Goal: Task Accomplishment & Management: Complete application form

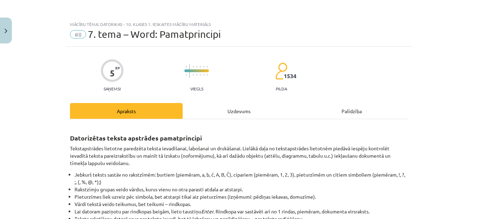
scroll to position [80, 0]
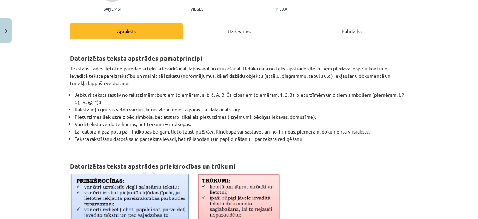
drag, startPoint x: 255, startPoint y: 149, endPoint x: 300, endPoint y: 108, distance: 61.4
click at [300, 108] on ul "Jebkurš teksts sastāv no rakstzīmēm: burtiem (piemēram, a, b, č, A, B, Č), cipa…" at bounding box center [239, 120] width 338 height 59
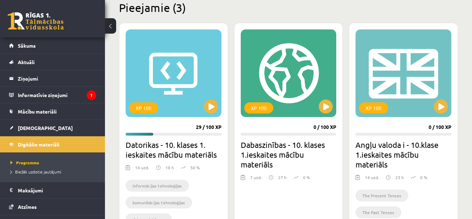
scroll to position [175, 0]
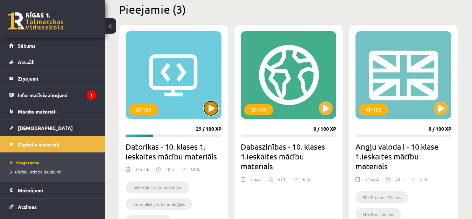
click at [209, 109] on button at bounding box center [211, 108] width 14 height 14
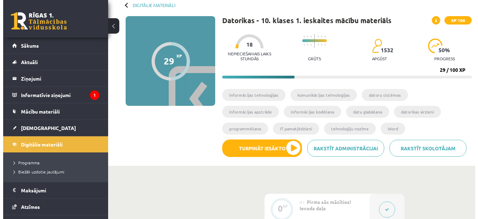
scroll to position [47, 0]
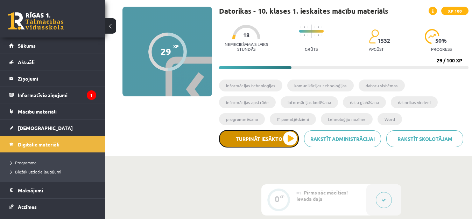
click at [289, 135] on button "Turpināt iesākto" at bounding box center [259, 138] width 80 height 17
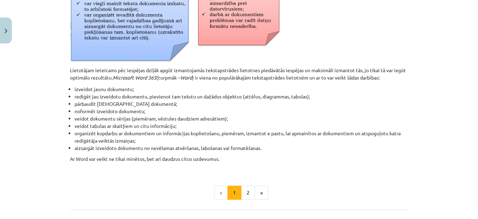
scroll to position [308, 0]
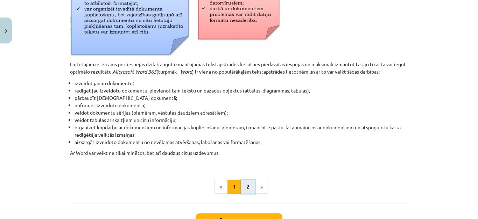
click at [246, 188] on button "2" at bounding box center [248, 186] width 14 height 14
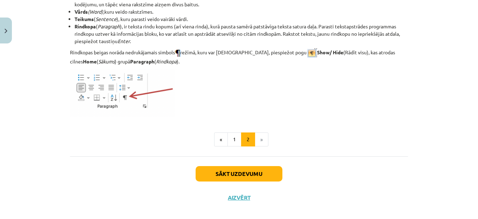
scroll to position [939, 0]
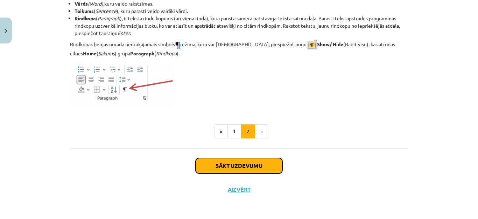
click at [232, 164] on button "Sākt uzdevumu" at bounding box center [238, 165] width 87 height 15
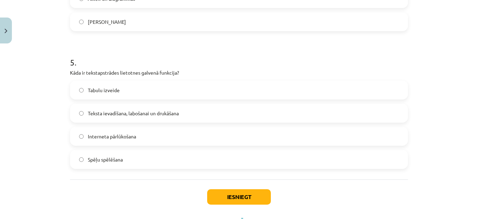
scroll to position [622, 0]
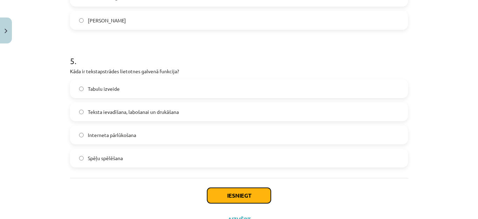
click at [219, 191] on button "Iesniegt" at bounding box center [239, 194] width 64 height 15
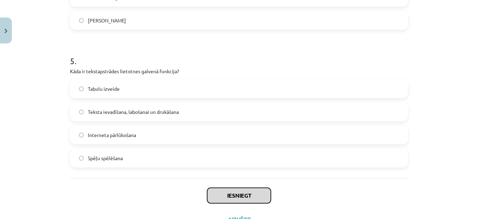
click at [228, 194] on button "Iesniegt" at bounding box center [239, 194] width 64 height 15
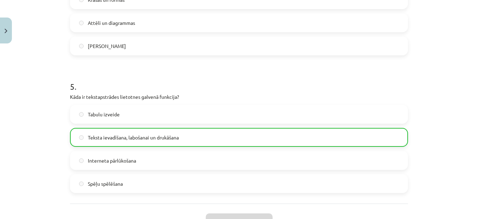
scroll to position [674, 0]
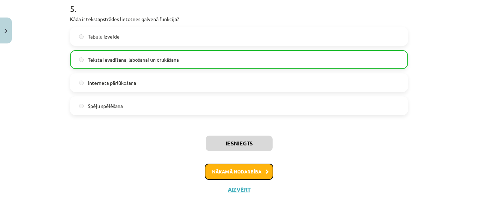
click at [253, 169] on button "Nākamā nodarbība" at bounding box center [239, 171] width 69 height 16
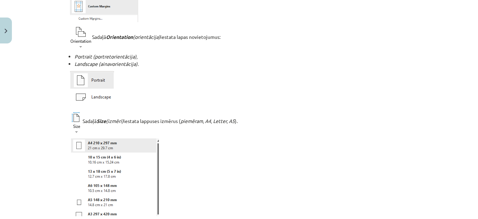
scroll to position [373, 0]
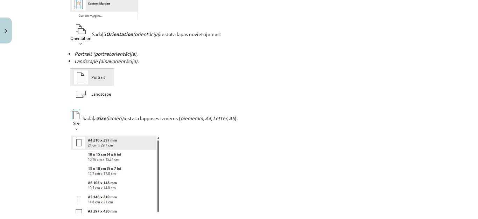
click at [460, 64] on div "Mācību tēma: Datorikas - 10. klases 1. ieskaites mācību materiāls #9 8. tēma – …" at bounding box center [239, 109] width 478 height 219
click at [472, 67] on div "Mācību tēma: Datorikas - 10. klases 1. ieskaites mācību materiāls #9 8. tēma – …" at bounding box center [239, 109] width 478 height 219
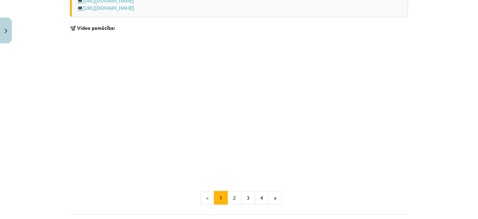
scroll to position [1362, 0]
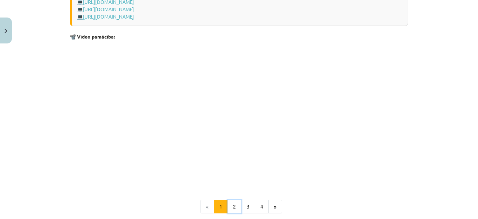
click at [230, 208] on button "2" at bounding box center [234, 206] width 14 height 14
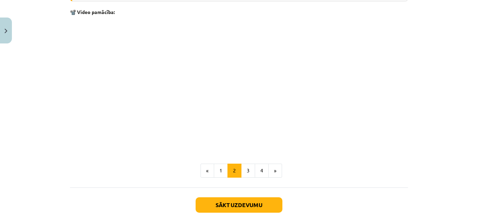
scroll to position [1072, 0]
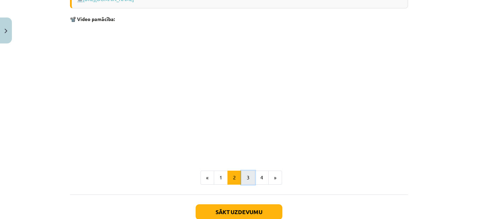
click at [244, 178] on button "3" at bounding box center [248, 177] width 14 height 14
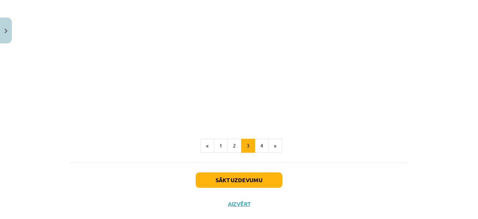
scroll to position [1177, 0]
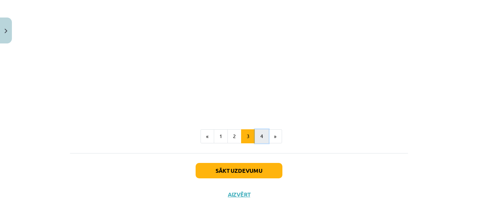
click at [256, 134] on button "4" at bounding box center [262, 136] width 14 height 14
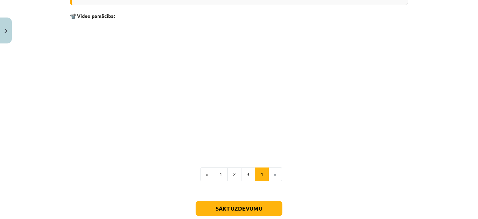
scroll to position [1042, 0]
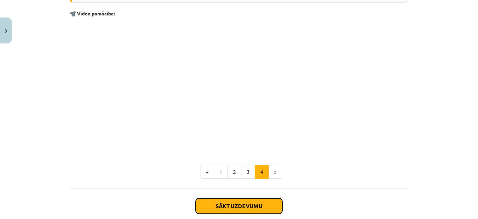
click at [248, 203] on button "Sākt uzdevumu" at bounding box center [238, 205] width 87 height 15
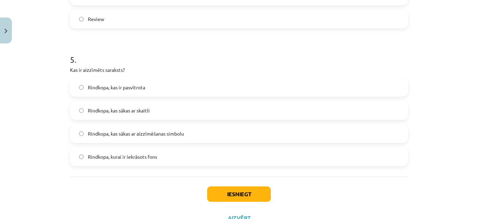
scroll to position [654, 0]
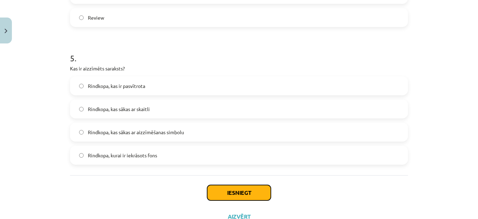
click at [225, 192] on button "Iesniegt" at bounding box center [239, 192] width 64 height 15
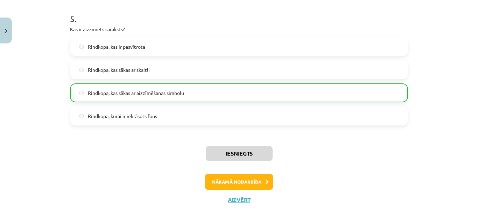
scroll to position [704, 0]
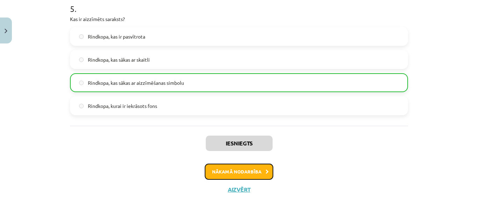
click at [249, 170] on button "Nākamā nodarbība" at bounding box center [239, 171] width 69 height 16
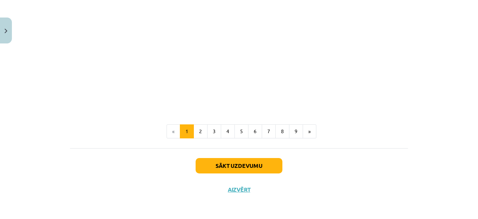
scroll to position [1510, 0]
click at [197, 132] on button "2" at bounding box center [200, 131] width 14 height 14
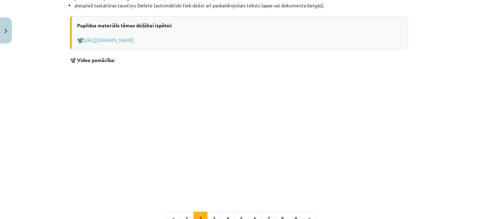
scroll to position [806, 0]
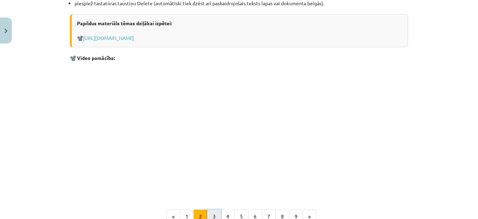
click at [209, 215] on button "3" at bounding box center [214, 216] width 14 height 14
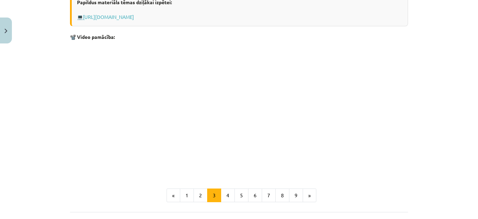
scroll to position [222, 0]
click at [223, 195] on button "4" at bounding box center [228, 194] width 14 height 14
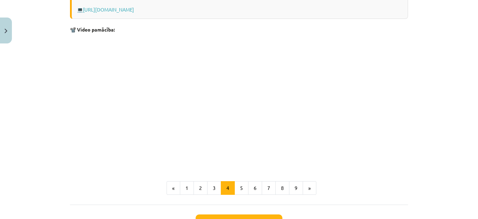
scroll to position [640, 0]
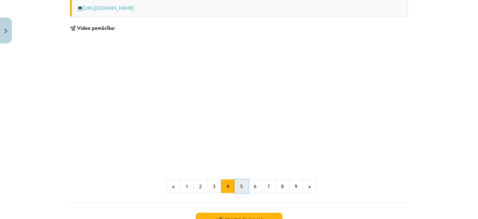
click at [235, 184] on button "5" at bounding box center [241, 186] width 14 height 14
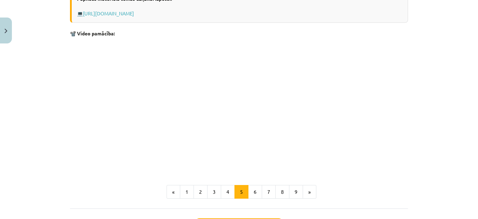
scroll to position [406, 0]
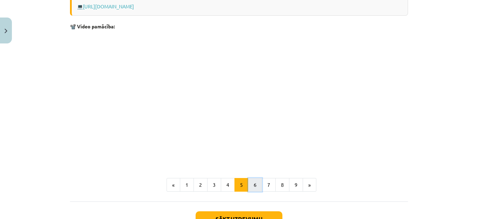
click at [253, 192] on button "6" at bounding box center [255, 185] width 14 height 14
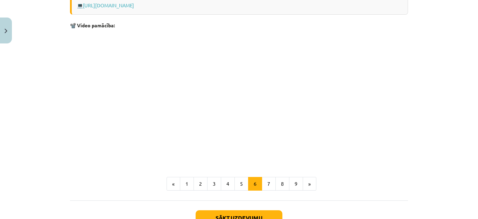
scroll to position [381, 0]
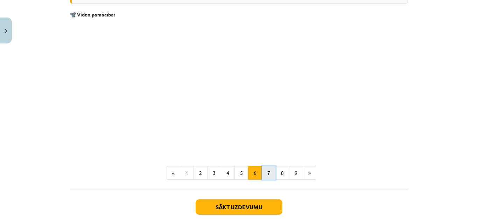
click at [264, 173] on button "7" at bounding box center [269, 173] width 14 height 14
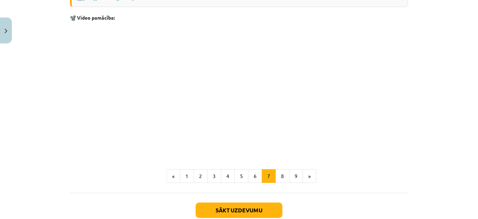
scroll to position [616, 0]
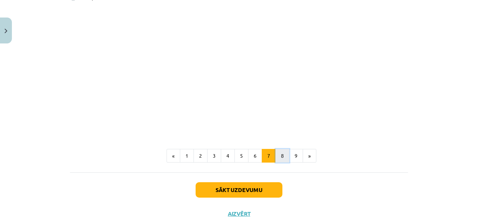
click at [275, 153] on button "8" at bounding box center [282, 156] width 14 height 14
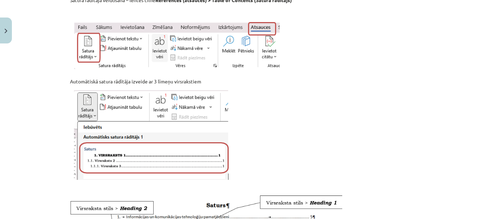
scroll to position [199, 0]
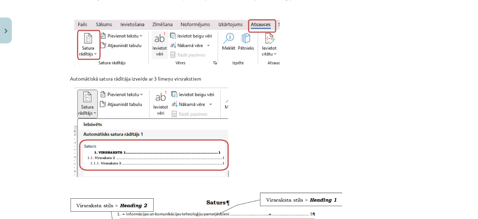
drag, startPoint x: 471, startPoint y: 95, endPoint x: 454, endPoint y: 119, distance: 29.0
click at [454, 119] on div "Mācību tēma: Datorikas - 10. klases 1. ieskaites mācību materiāls #10 9. tēma –…" at bounding box center [239, 109] width 478 height 219
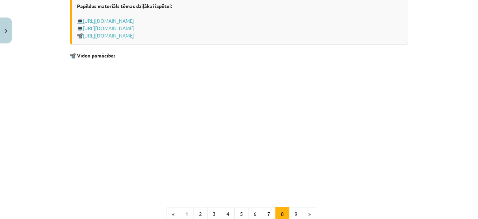
scroll to position [487, 0]
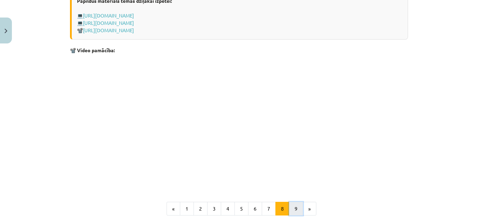
click at [291, 215] on button "9" at bounding box center [296, 208] width 14 height 14
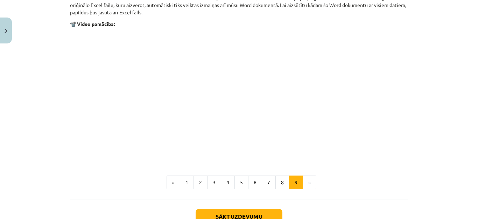
scroll to position [860, 0]
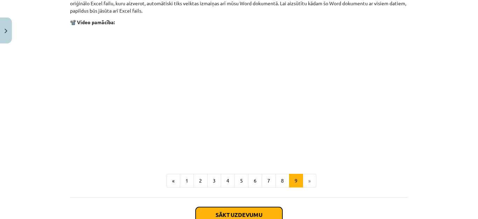
click at [238, 212] on button "Sākt uzdevumu" at bounding box center [238, 214] width 87 height 15
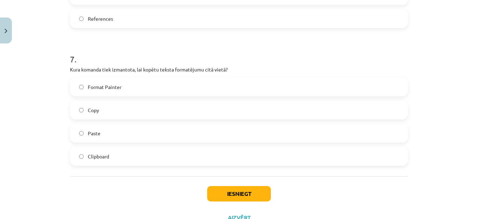
scroll to position [872, 0]
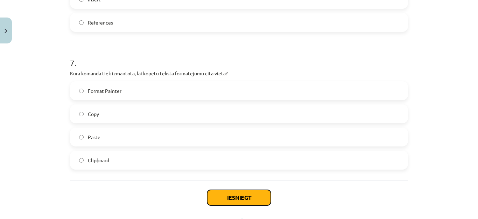
click at [222, 201] on button "Iesniegt" at bounding box center [239, 196] width 64 height 15
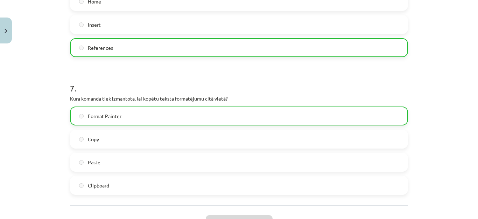
scroll to position [926, 0]
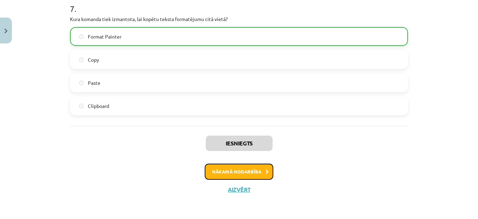
click at [223, 170] on button "Nākamā nodarbība" at bounding box center [239, 171] width 69 height 16
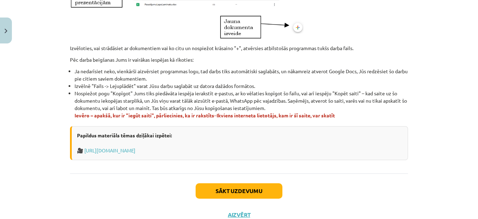
scroll to position [430, 0]
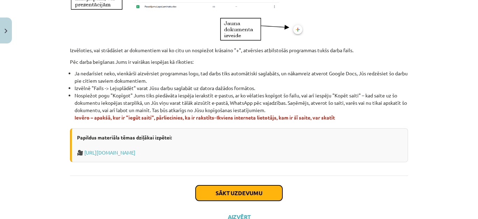
click at [230, 191] on button "Sākt uzdevumu" at bounding box center [238, 192] width 87 height 15
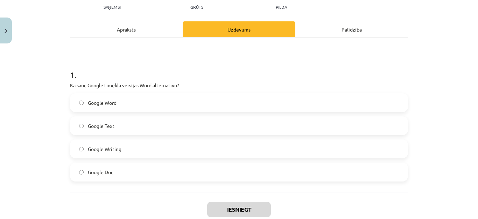
scroll to position [84, 0]
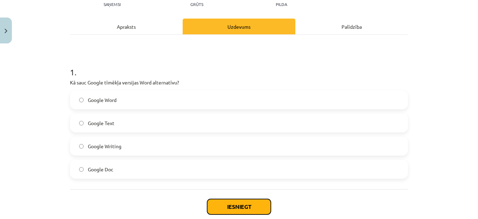
click at [218, 202] on button "Iesniegt" at bounding box center [239, 206] width 64 height 15
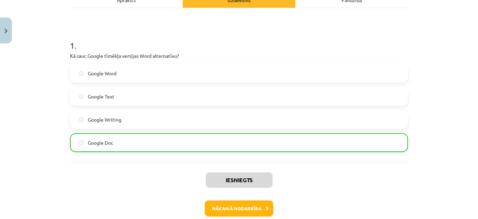
scroll to position [141, 0]
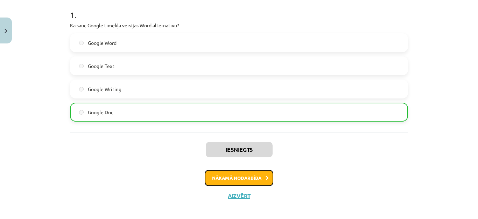
click at [229, 182] on button "Nākamā nodarbība" at bounding box center [239, 178] width 69 height 16
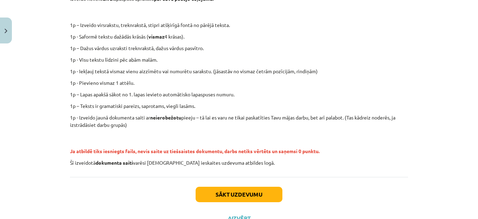
scroll to position [168, 0]
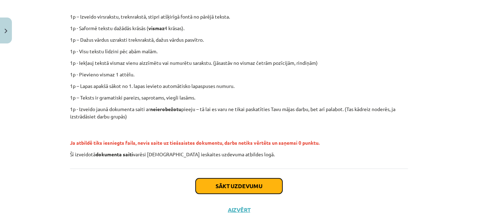
click at [242, 186] on button "Sākt uzdevumu" at bounding box center [238, 185] width 87 height 15
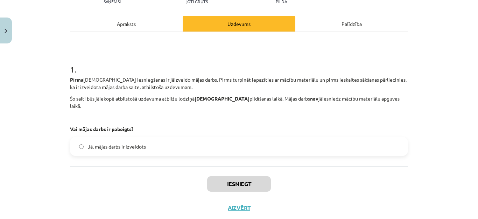
scroll to position [98, 0]
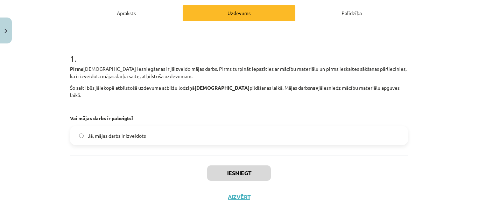
click at [123, 13] on div "Apraksts" at bounding box center [126, 13] width 113 height 16
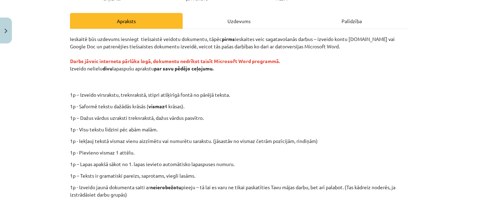
scroll to position [92, 0]
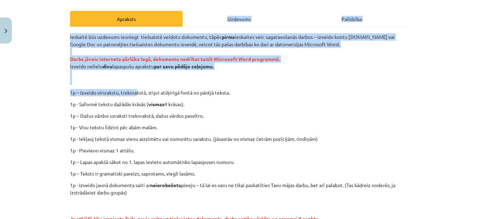
drag, startPoint x: 135, startPoint y: 91, endPoint x: 179, endPoint y: 23, distance: 80.3
click at [179, 23] on div "Apraksts Uzdevums Palīdzība Ieskaitē būs uzdevums iesniegt tiešsaistē veidotu d…" at bounding box center [239, 127] width 338 height 233
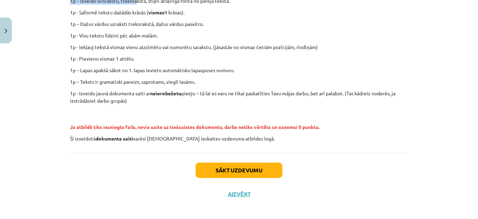
scroll to position [188, 0]
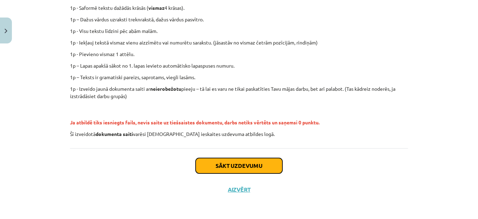
click at [253, 164] on button "Sākt uzdevumu" at bounding box center [238, 165] width 87 height 15
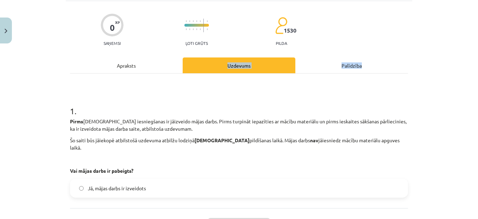
scroll to position [46, 0]
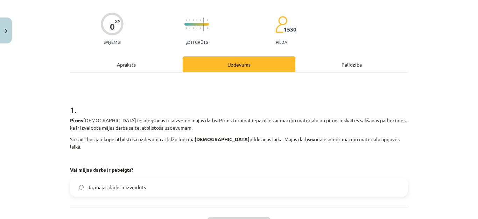
click at [76, 178] on label "Jā, mājas darbs ir izveidots" at bounding box center [239, 186] width 336 height 17
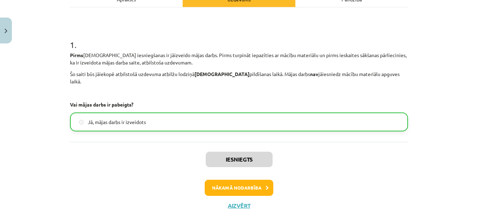
scroll to position [115, 0]
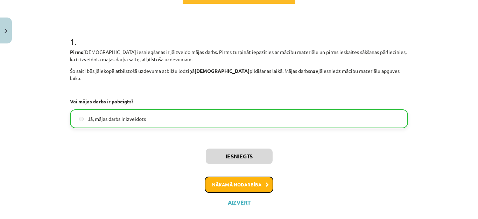
click at [236, 181] on button "Nākamā nodarbība" at bounding box center [239, 184] width 69 height 16
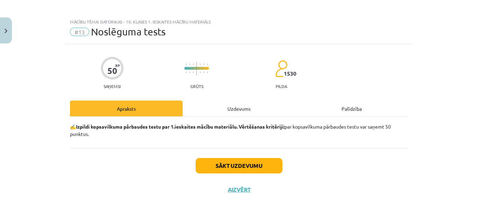
scroll to position [2, 0]
click at [235, 167] on button "Sākt uzdevumu" at bounding box center [238, 165] width 87 height 15
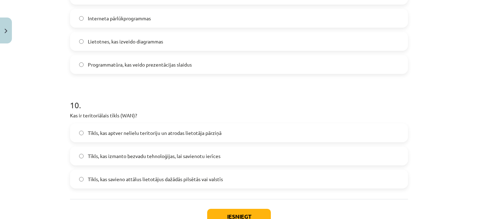
scroll to position [1348, 0]
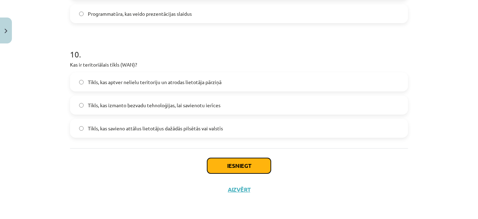
click at [231, 163] on button "Iesniegt" at bounding box center [239, 165] width 64 height 15
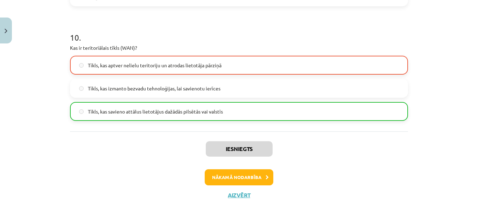
scroll to position [1371, 0]
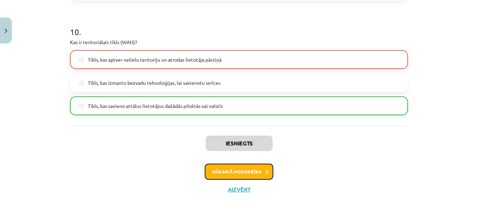
click at [248, 169] on button "Nākamā nodarbība" at bounding box center [239, 171] width 69 height 16
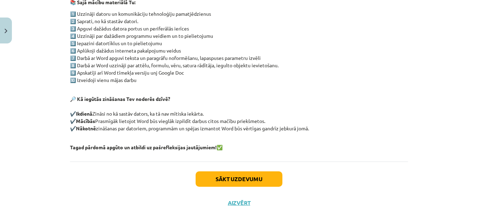
scroll to position [165, 0]
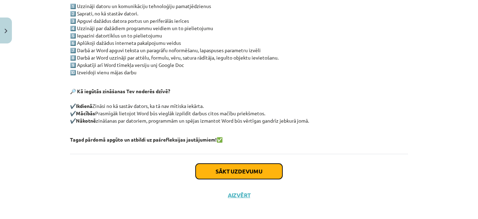
click at [224, 167] on button "Sākt uzdevumu" at bounding box center [238, 170] width 87 height 15
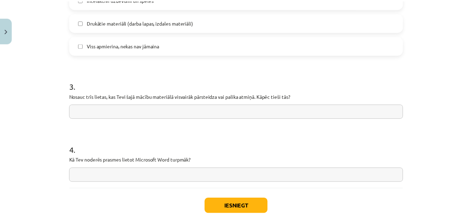
scroll to position [561, 0]
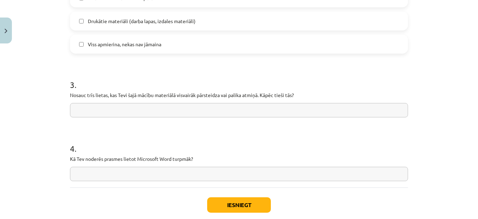
click at [316, 110] on input "text" at bounding box center [239, 110] width 338 height 14
type input "**********"
click at [163, 175] on input "text" at bounding box center [239, 173] width 338 height 14
type input "**********"
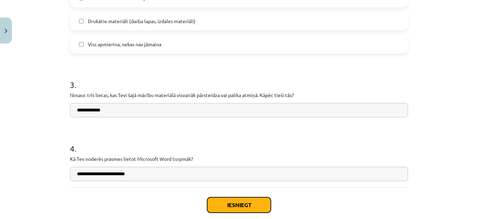
click at [244, 204] on button "Iesniegt" at bounding box center [239, 204] width 64 height 15
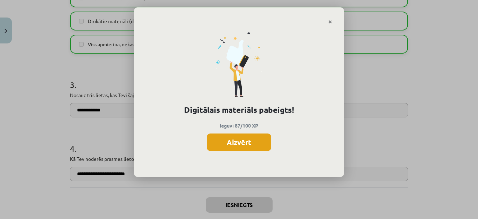
click at [250, 142] on button "Aizvērt" at bounding box center [239, 141] width 64 height 17
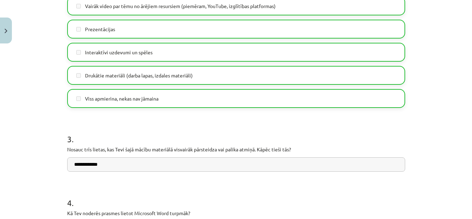
scroll to position [601, 0]
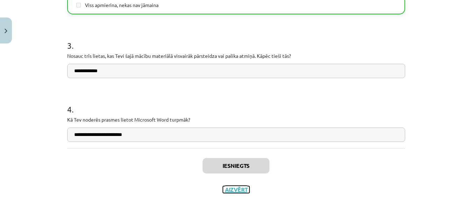
click at [224, 188] on button "Aizvērt" at bounding box center [236, 189] width 27 height 7
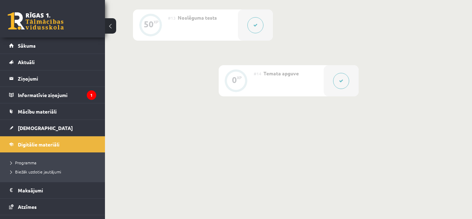
scroll to position [487, 0]
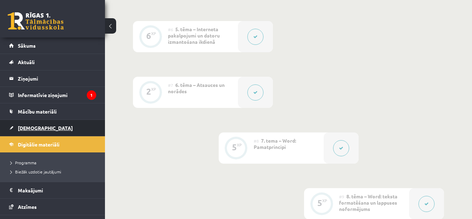
click at [27, 127] on span "[DEMOGRAPHIC_DATA]" at bounding box center [45, 127] width 55 height 6
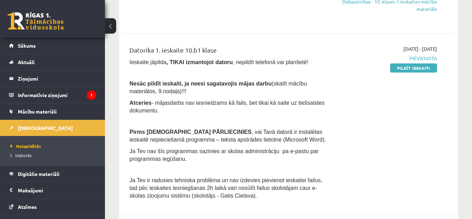
scroll to position [309, 0]
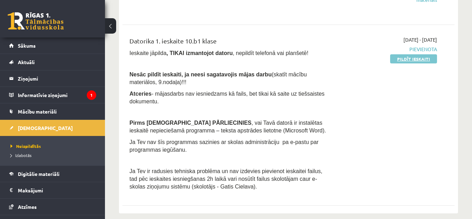
click at [400, 58] on link "Pildīt ieskaiti" at bounding box center [413, 58] width 47 height 9
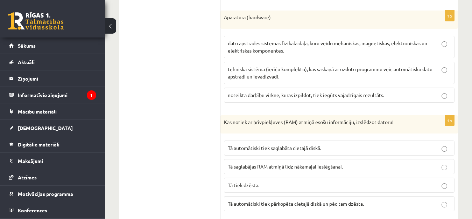
scroll to position [794, 0]
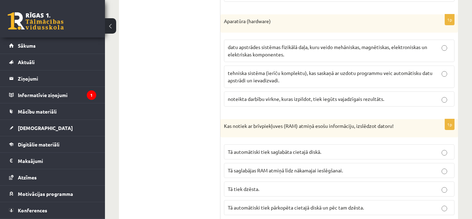
drag, startPoint x: 350, startPoint y: 171, endPoint x: 428, endPoint y: 179, distance: 77.8
click at [428, 179] on fieldset "Tā automātiski tiek saglabāta cietajā diskā. Tā saglabājas RAM atmiņā līdz nāka…" at bounding box center [339, 179] width 230 height 76
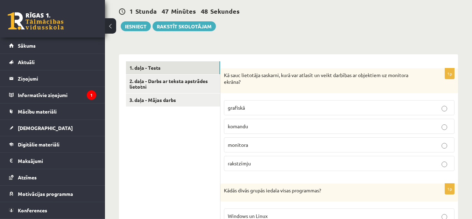
scroll to position [182, 0]
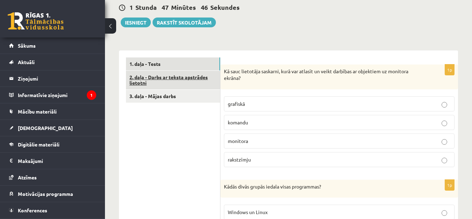
click at [183, 73] on link "2. daļa - Darbs ar teksta apstrādes lietotni" at bounding box center [173, 80] width 94 height 19
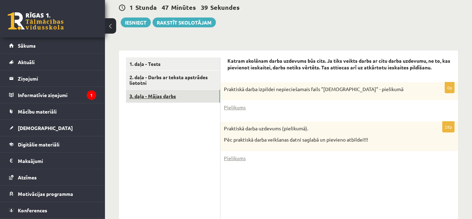
click at [172, 90] on link "3. daļa - Mājas darbs" at bounding box center [173, 96] width 94 height 13
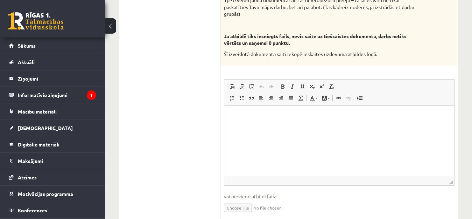
scroll to position [459, 0]
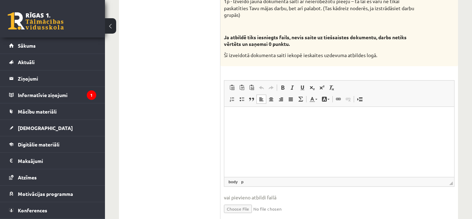
click at [310, 128] on html at bounding box center [339, 117] width 230 height 21
drag, startPoint x: 310, startPoint y: 137, endPoint x: 271, endPoint y: 126, distance: 41.2
click at [271, 126] on html at bounding box center [339, 117] width 230 height 21
drag, startPoint x: 24, startPoint y: 23, endPoint x: 243, endPoint y: 79, distance: 225.2
click at [243, 85] on span at bounding box center [242, 88] width 6 height 6
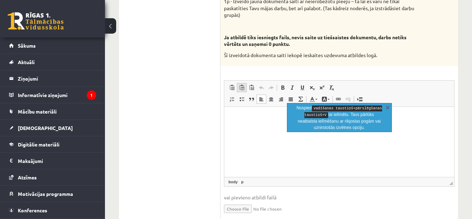
click at [242, 85] on span at bounding box center [242, 88] width 6 height 6
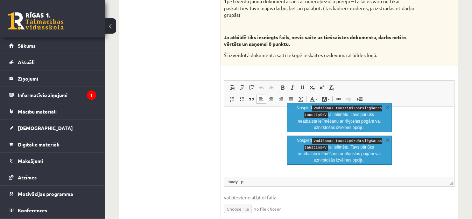
click at [253, 128] on html at bounding box center [339, 117] width 230 height 21
click at [386, 106] on link "X" at bounding box center [387, 106] width 7 height 7
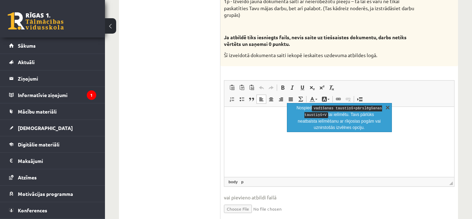
click at [387, 106] on link "X" at bounding box center [387, 106] width 7 height 7
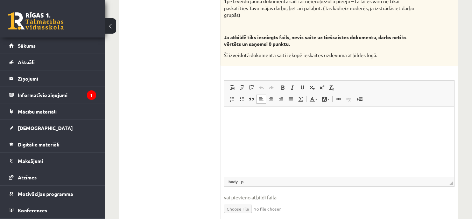
drag, startPoint x: 323, startPoint y: 128, endPoint x: 277, endPoint y: 124, distance: 46.4
click at [277, 124] on html at bounding box center [339, 117] width 230 height 21
click at [262, 122] on html at bounding box center [339, 117] width 230 height 21
click at [252, 85] on span at bounding box center [252, 88] width 6 height 6
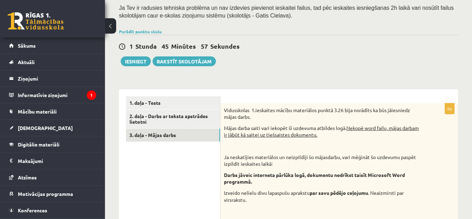
scroll to position [147, 0]
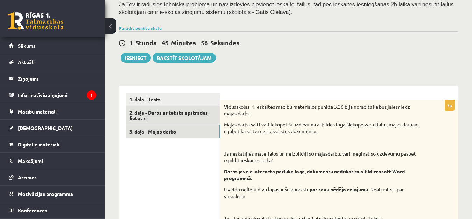
click at [165, 107] on link "2. daļa - Darbs ar teksta apstrādes lietotni" at bounding box center [173, 115] width 94 height 19
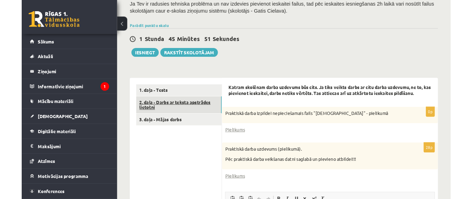
scroll to position [0, 0]
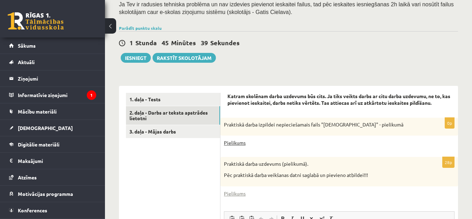
click at [238, 139] on link "Pielikums" at bounding box center [235, 142] width 22 height 7
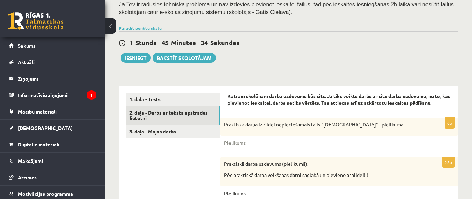
click at [236, 189] on link "Pielikums" at bounding box center [235, 192] width 22 height 7
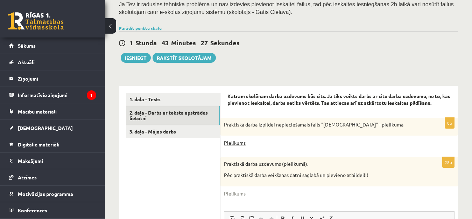
click at [236, 139] on link "Pielikums" at bounding box center [235, 142] width 22 height 7
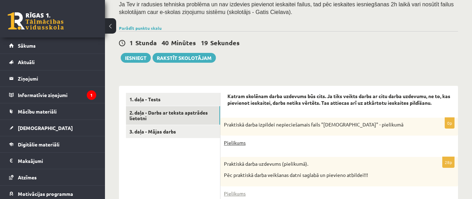
click at [240, 139] on link "Pielikums" at bounding box center [235, 142] width 22 height 7
